Goal: Transaction & Acquisition: Purchase product/service

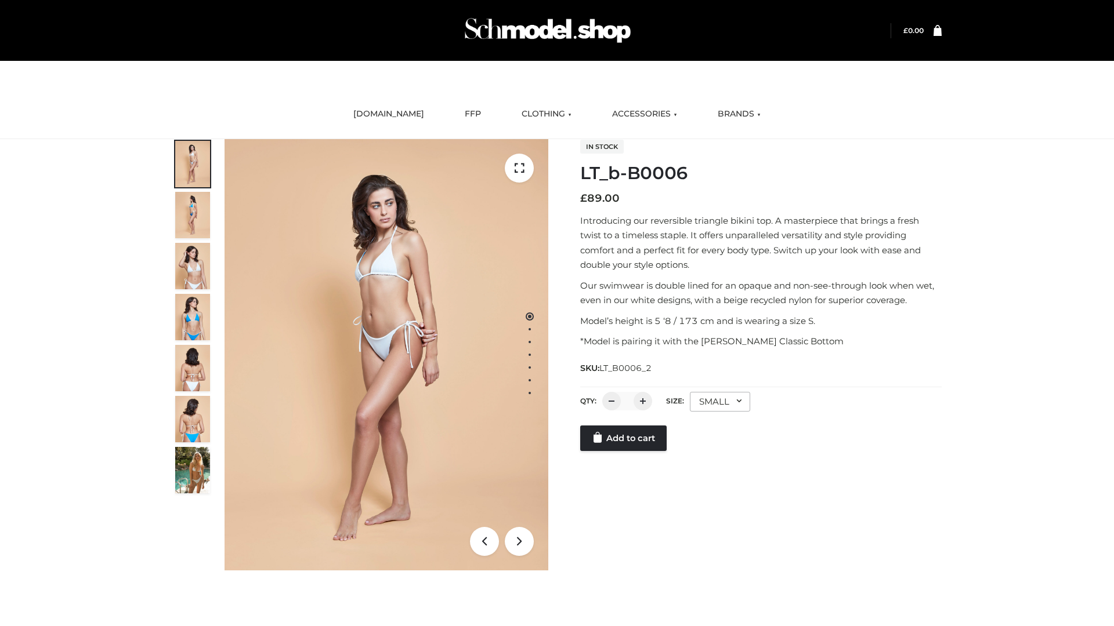
click at [624, 451] on link "Add to cart" at bounding box center [623, 439] width 86 height 26
